Goal: Navigation & Orientation: Find specific page/section

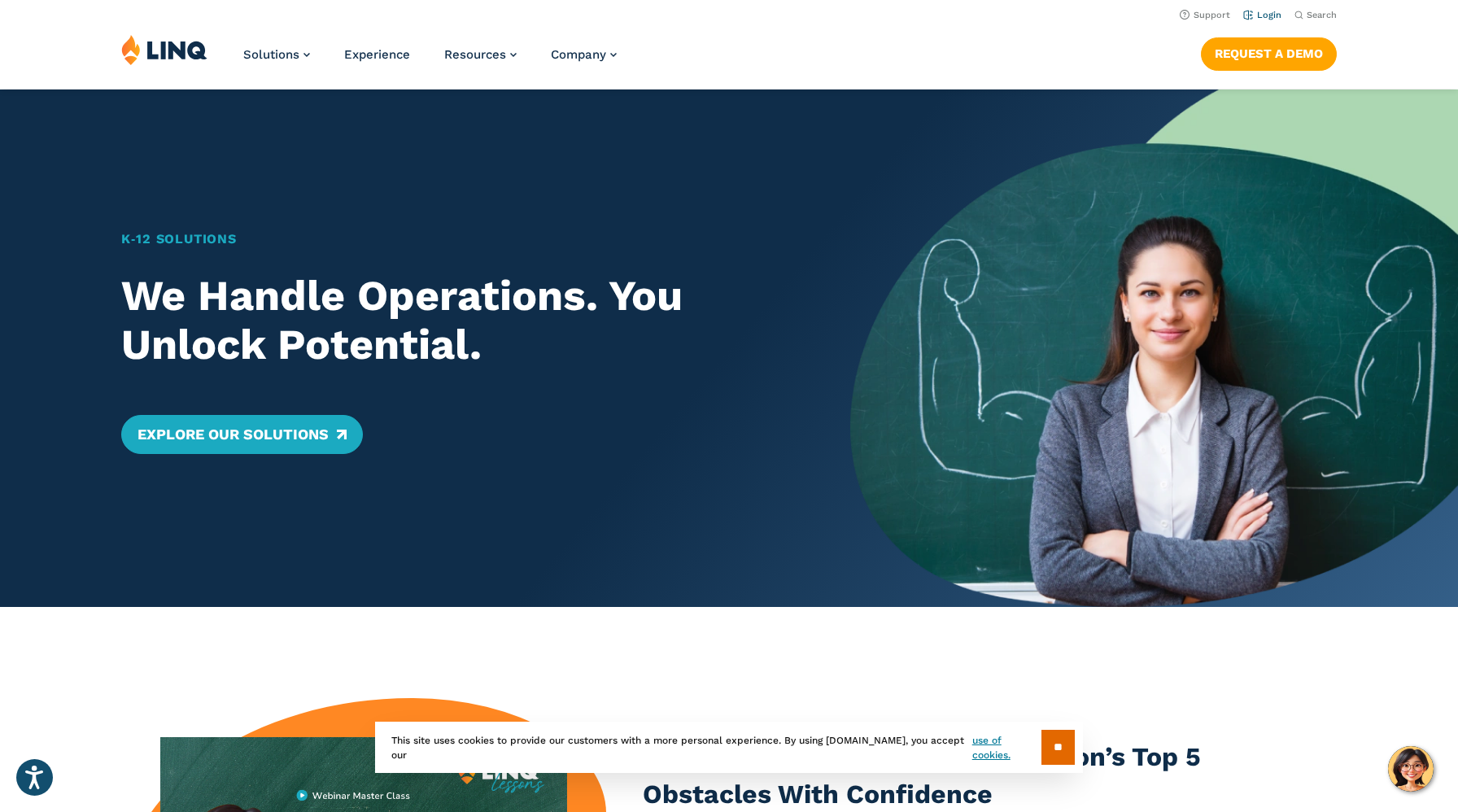
click at [1264, 14] on link "Login" at bounding box center [1262, 15] width 38 height 11
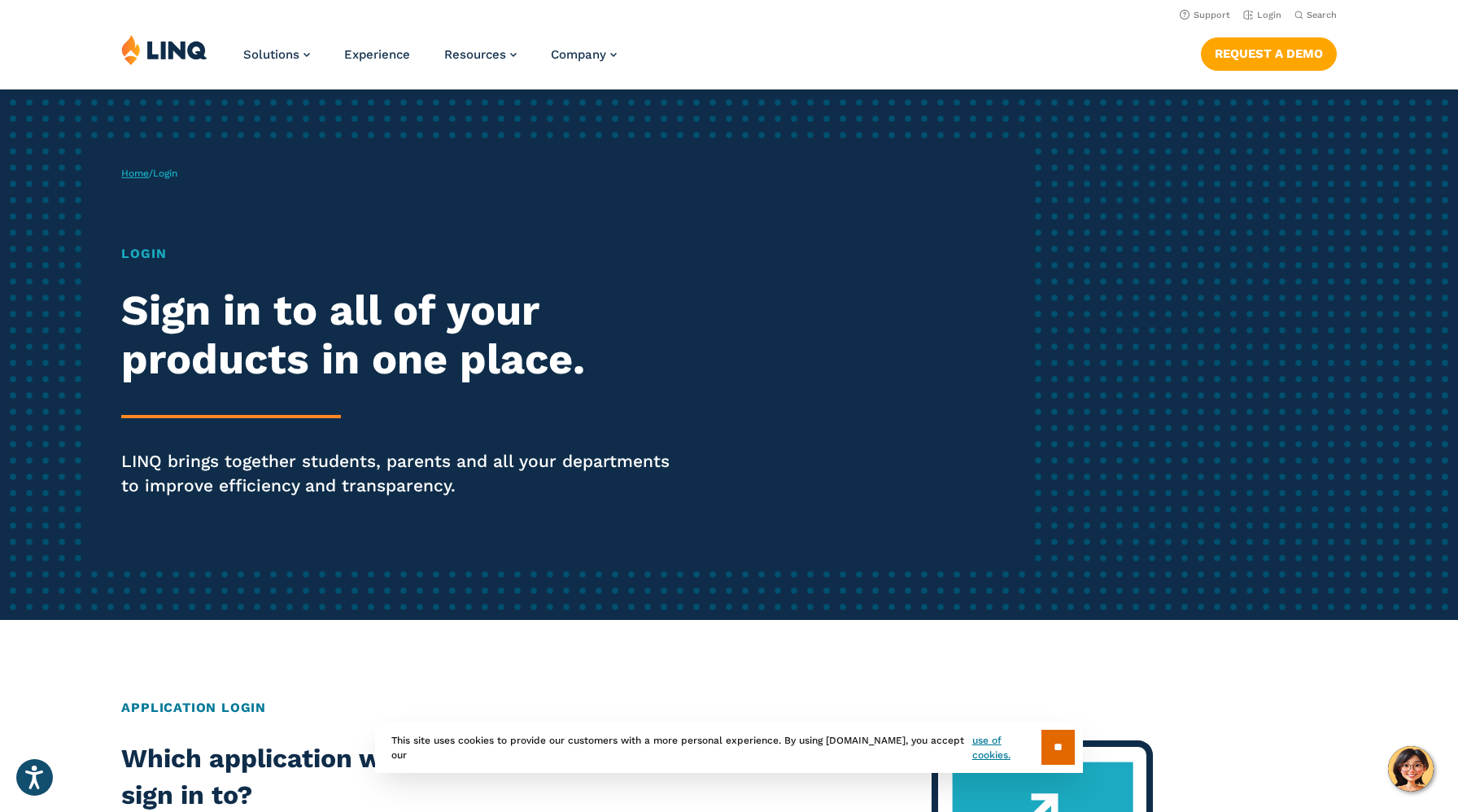
click at [134, 172] on link "Home" at bounding box center [135, 173] width 28 height 11
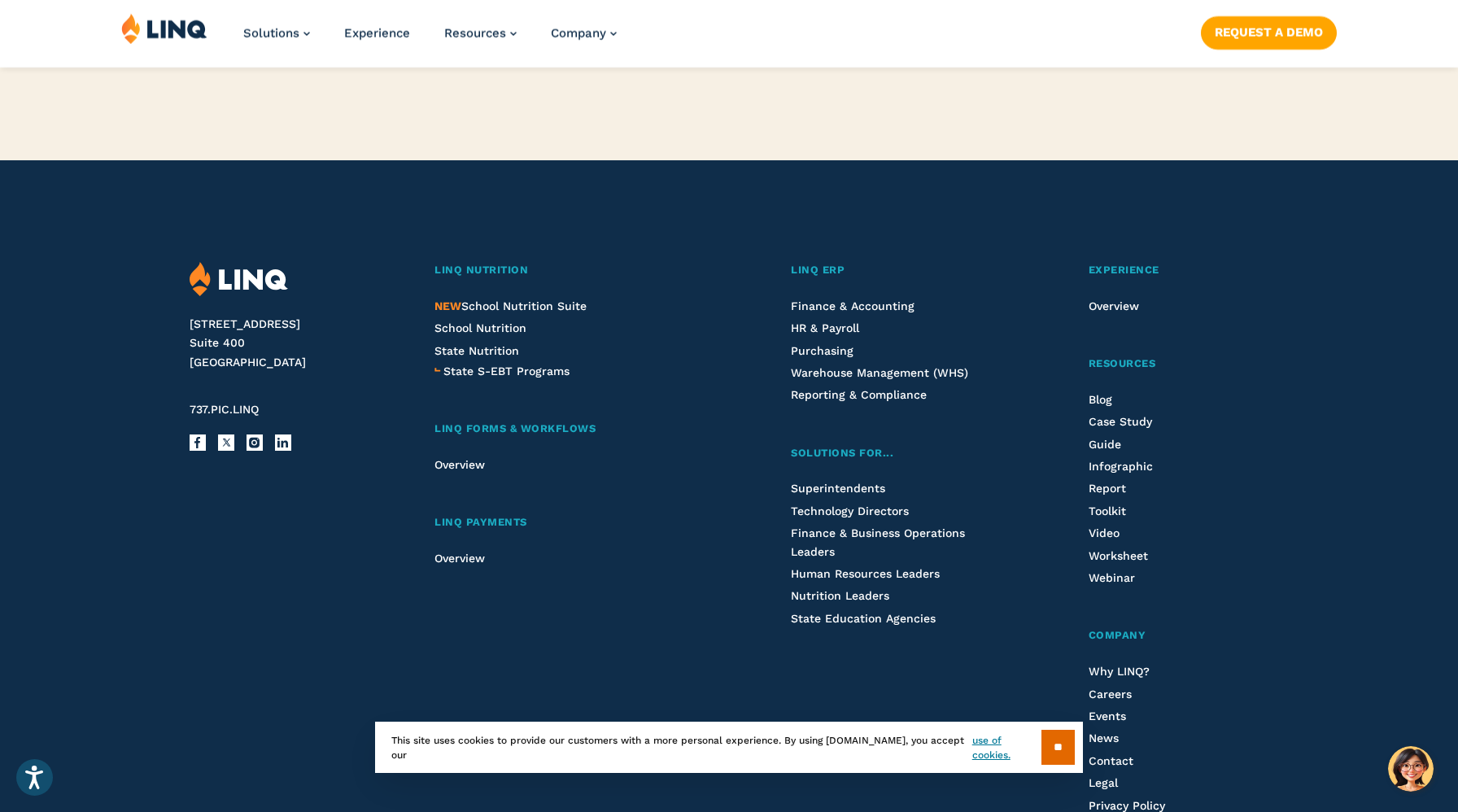
scroll to position [4245, 0]
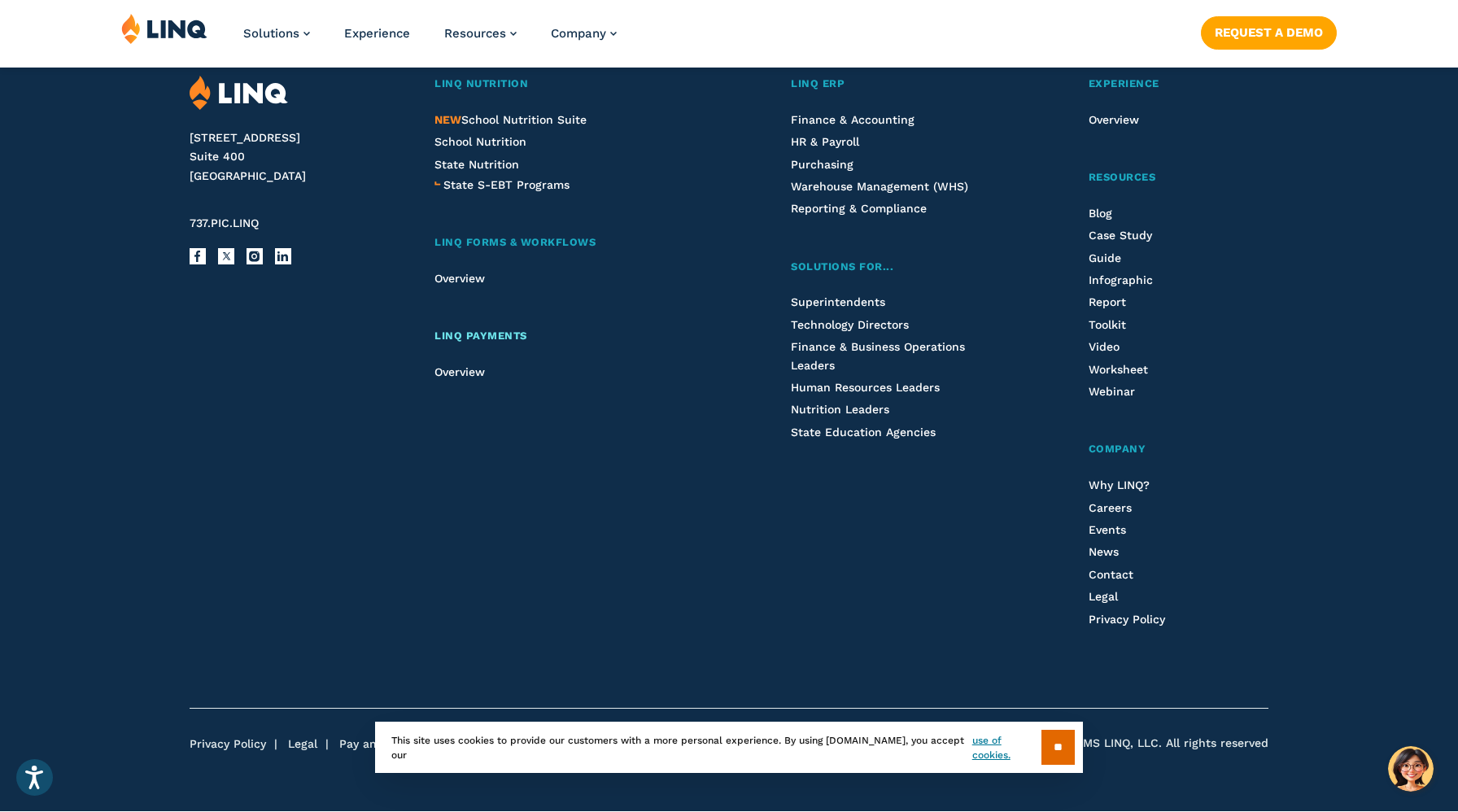
click at [468, 342] on link "LINQ Payments" at bounding box center [573, 336] width 277 height 17
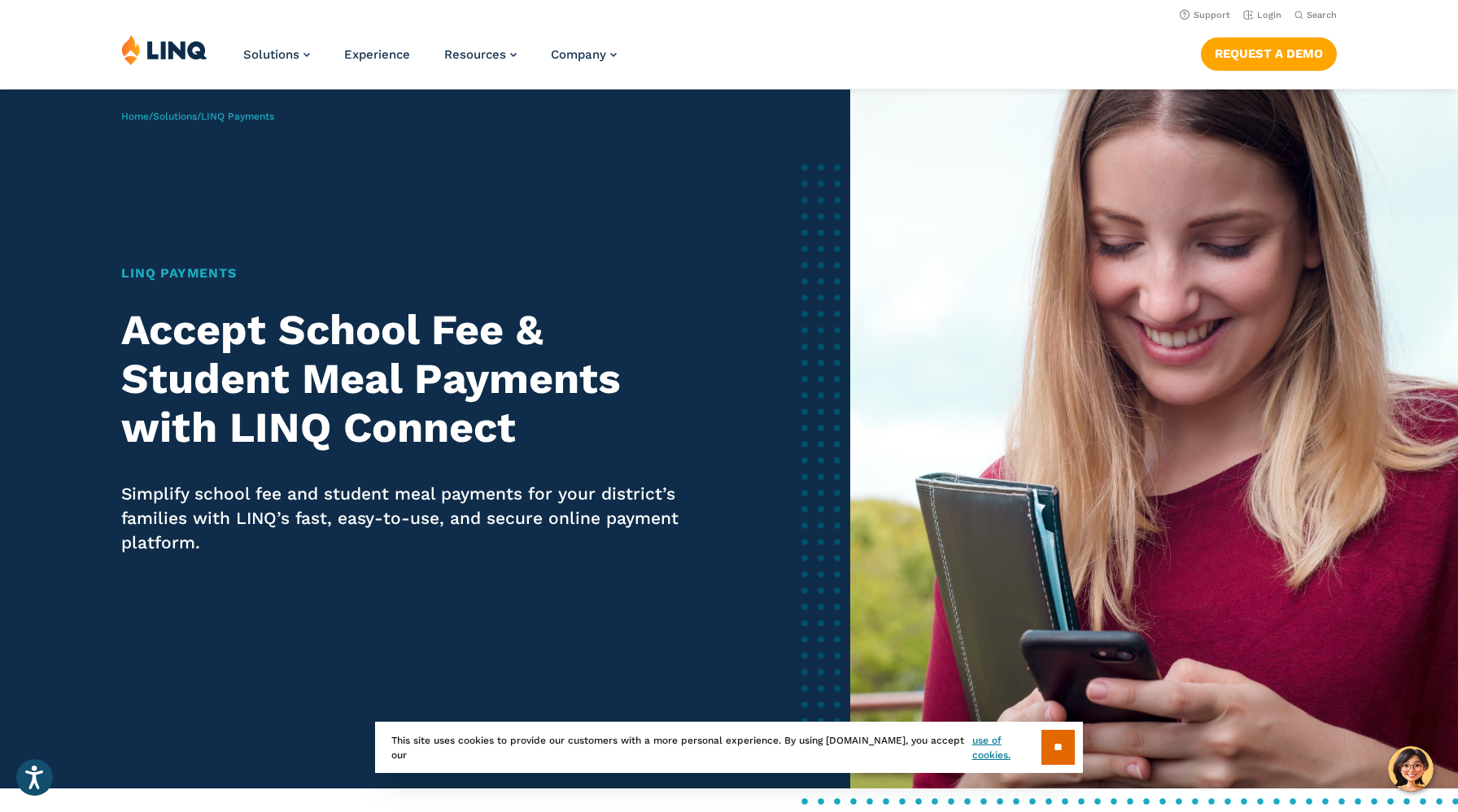
click at [190, 270] on h1 "LINQ Payments" at bounding box center [408, 273] width 574 height 20
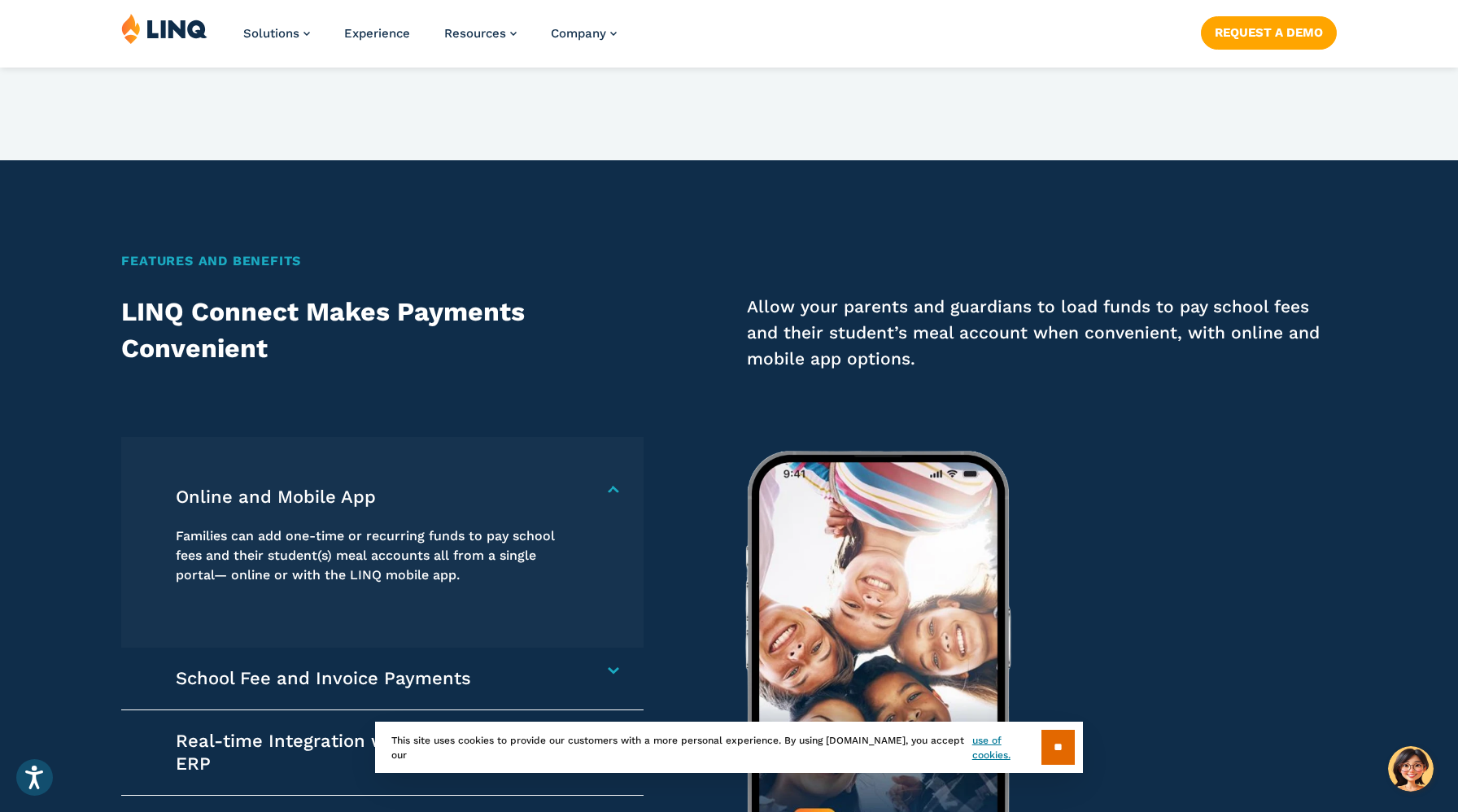
scroll to position [2075, 0]
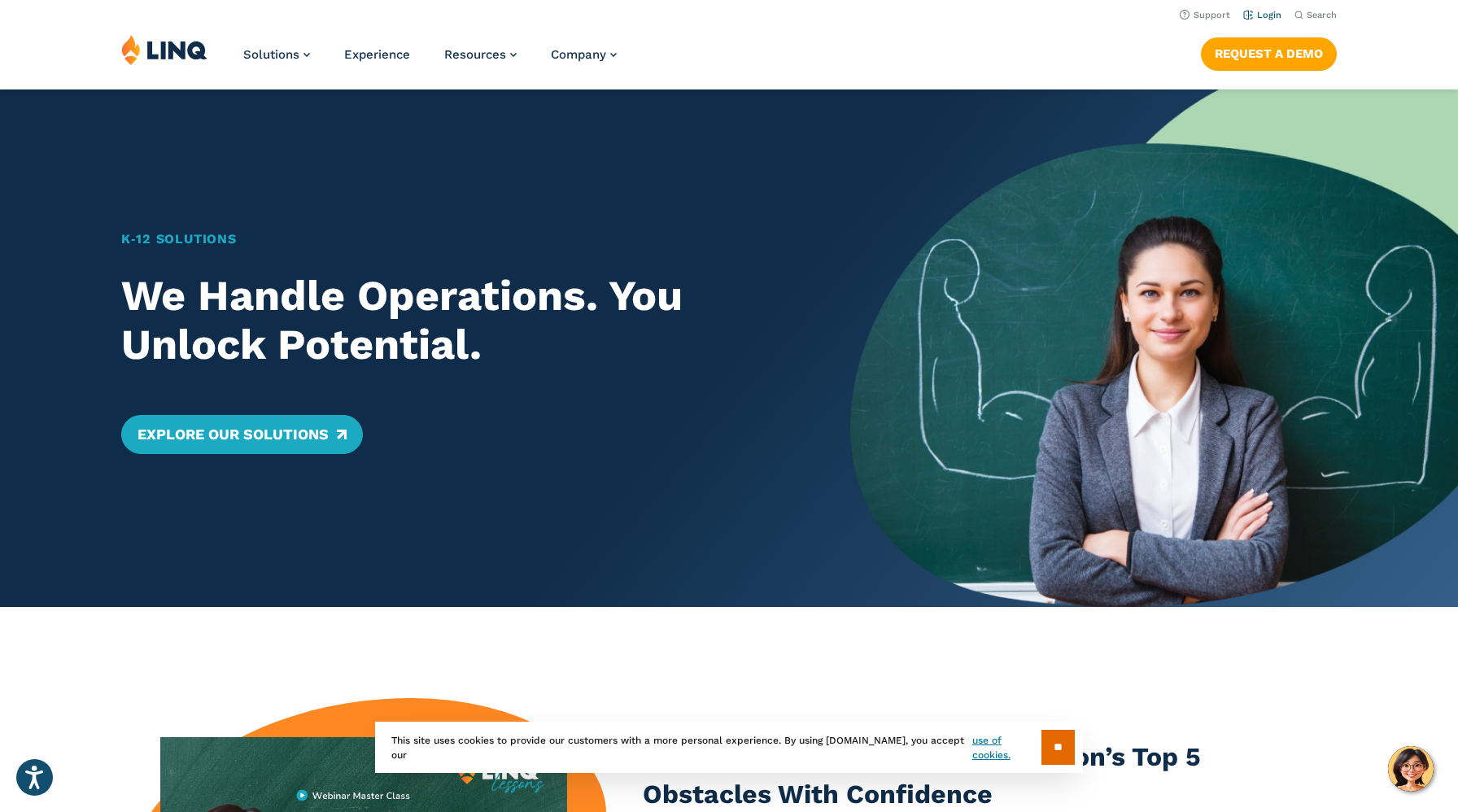
click at [1262, 16] on link "Login" at bounding box center [1262, 15] width 38 height 11
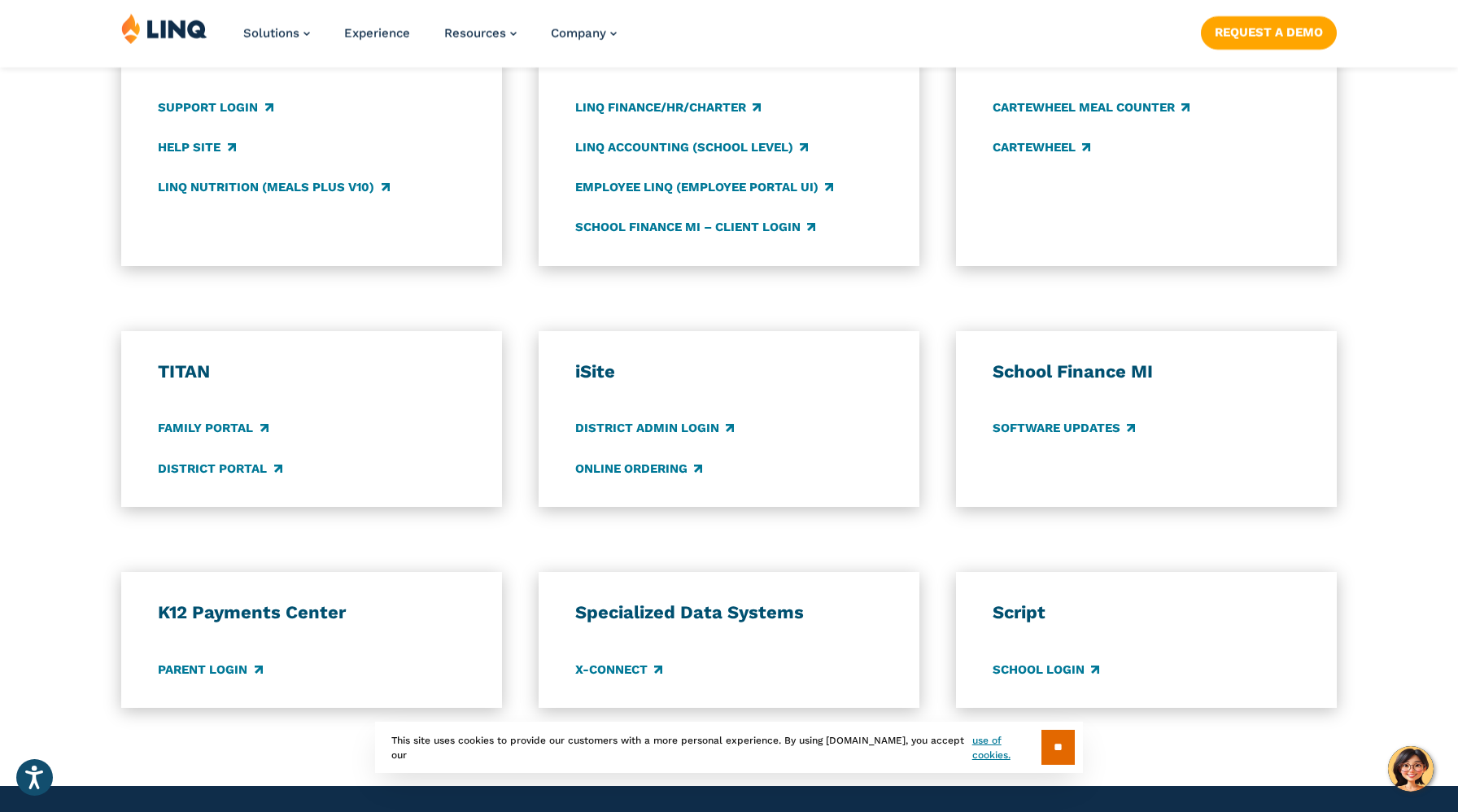
scroll to position [977, 0]
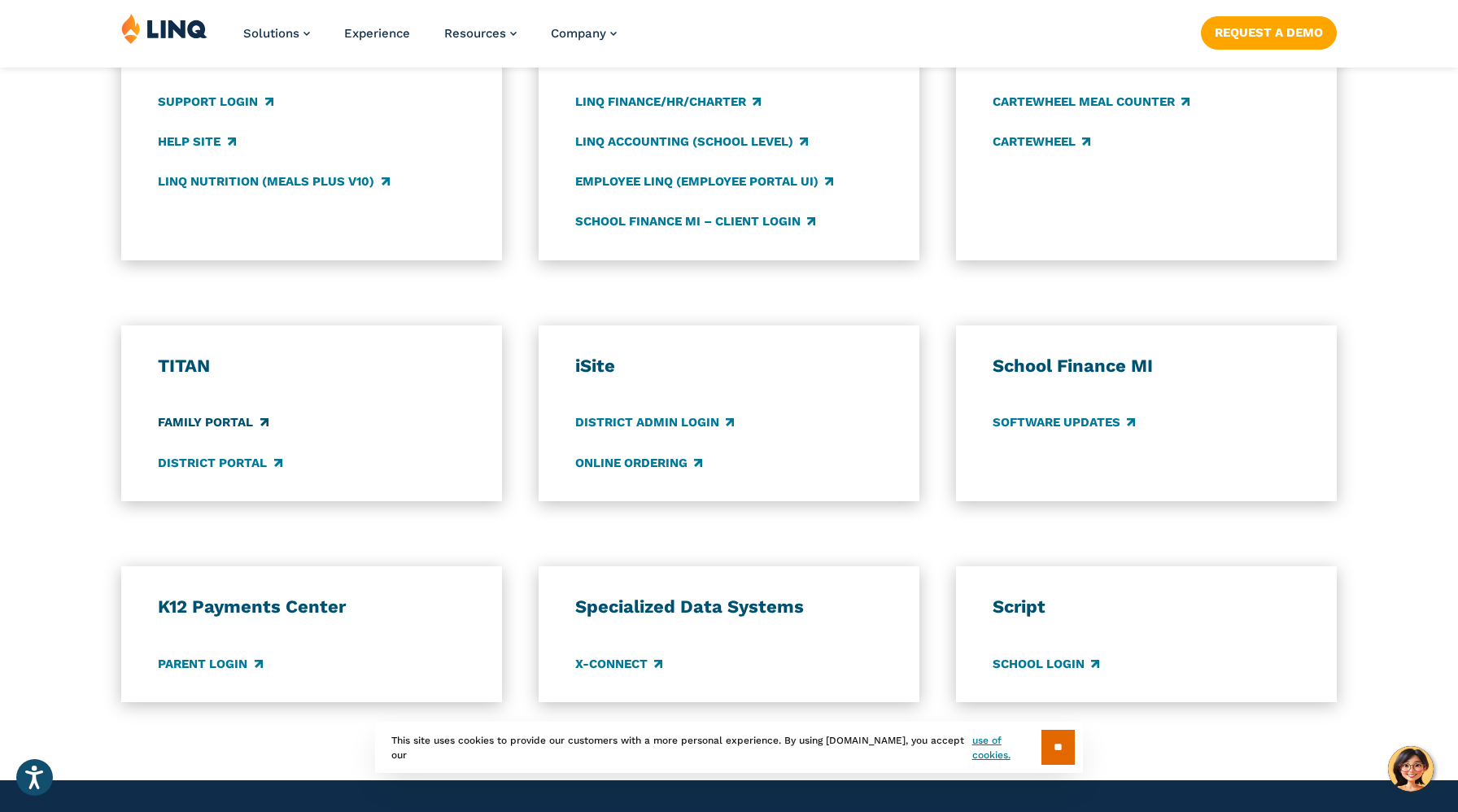
click at [221, 418] on link "Family Portal" at bounding box center [213, 423] width 110 height 18
